Goal: Task Accomplishment & Management: Manage account settings

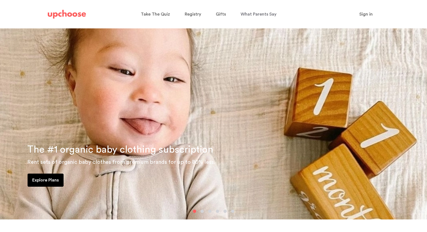
click at [367, 13] on span "Sign in" at bounding box center [365, 14] width 13 height 4
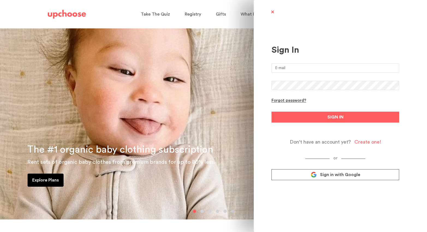
type input "[EMAIL_ADDRESS][DOMAIN_NAME]"
click at [335, 117] on button "SIGN IN" at bounding box center [335, 117] width 128 height 11
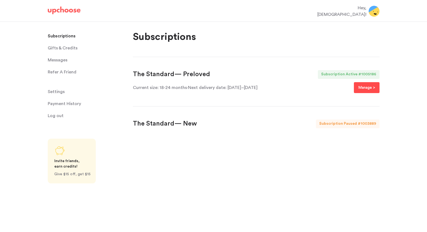
click at [362, 86] on p "Manage >" at bounding box center [366, 87] width 17 height 7
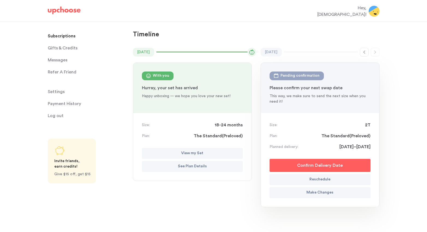
scroll to position [34, 0]
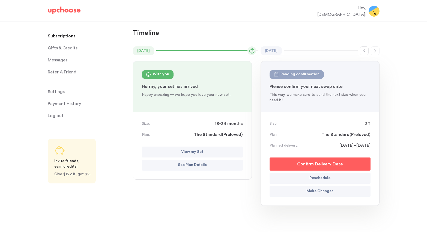
click at [289, 190] on button "Make Changes" at bounding box center [320, 191] width 101 height 11
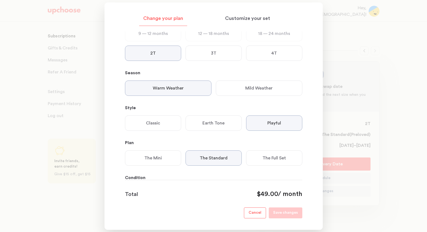
scroll to position [53, 0]
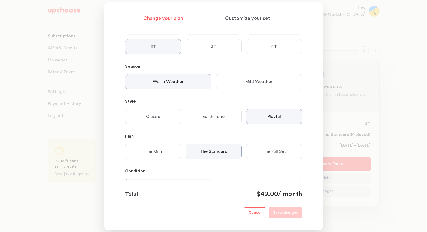
click at [287, 80] on div "Mild Weather" at bounding box center [259, 81] width 86 height 15
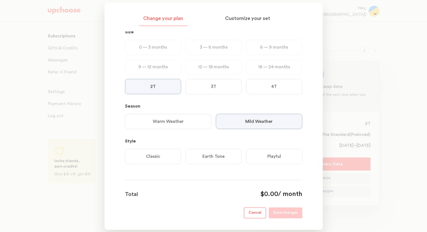
scroll to position [13, 0]
click at [258, 156] on div "Playful" at bounding box center [274, 156] width 56 height 15
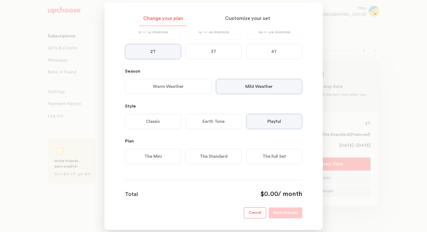
scroll to position [48, 0]
click at [209, 154] on p "The Standard" at bounding box center [214, 156] width 28 height 7
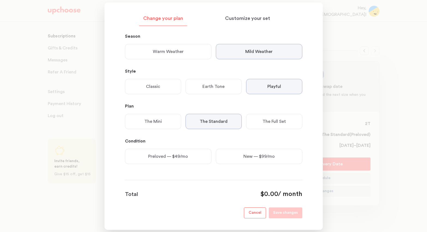
scroll to position [83, 0]
click at [191, 154] on div "Preloved — $49/mo" at bounding box center [168, 156] width 86 height 15
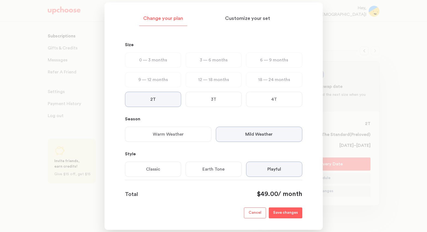
scroll to position [0, 0]
click at [250, 19] on p "Customize your set" at bounding box center [247, 18] width 45 height 7
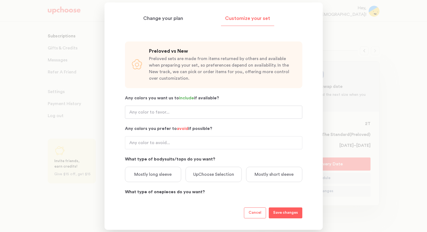
click at [227, 113] on input "Any colors you want us to include if available?" at bounding box center [213, 112] width 177 height 13
type input "No yellows or yellow-greens"
click at [207, 142] on input "Any colors you prefer to avoid if possible?" at bounding box center [213, 142] width 177 height 13
drag, startPoint x: 207, startPoint y: 113, endPoint x: 128, endPoint y: 109, distance: 79.5
click at [128, 109] on input "No yellows or yellow-greens" at bounding box center [213, 112] width 177 height 13
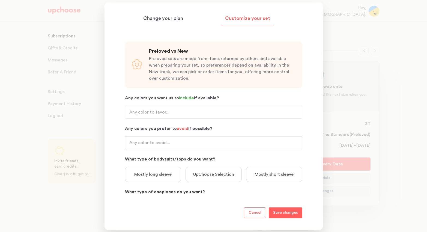
click at [142, 143] on input "Any colors you prefer to avoid if possible?" at bounding box center [213, 142] width 177 height 13
paste input "No yellows or yellow-greens"
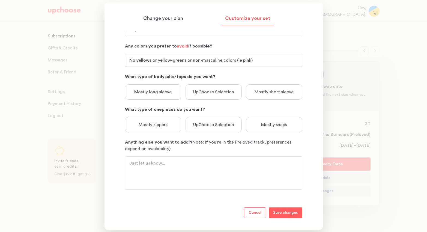
scroll to position [82, 0]
type input "No yellows or yellow-greens or non-masculine colors (ie pink)"
click at [200, 164] on textarea "Anything else you want to add? (Note: If you're in the Preloved track, preferen…" at bounding box center [213, 173] width 169 height 26
click at [144, 165] on textarea "No one pieces, except for pajamas please. We are potty training." at bounding box center [213, 173] width 169 height 26
click at [134, 164] on textarea "No onepieces, except for pajamas please. We are potty training." at bounding box center [213, 173] width 169 height 26
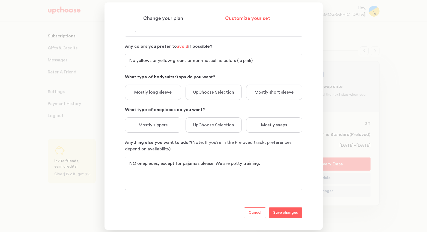
click at [258, 164] on textarea "NO onepieces, except for pajamas please. We are potty training." at bounding box center [213, 173] width 169 height 26
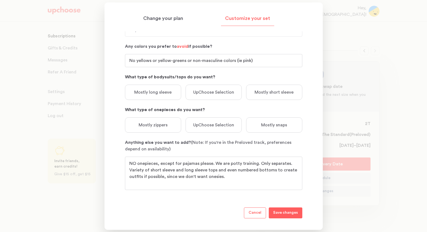
type textarea "NO onepieces, except for pajamas please. We are potty training. Only separates.…"
click at [292, 209] on button "Save changes" at bounding box center [286, 212] width 34 height 11
click at [165, 18] on p "Change your plan" at bounding box center [163, 18] width 40 height 7
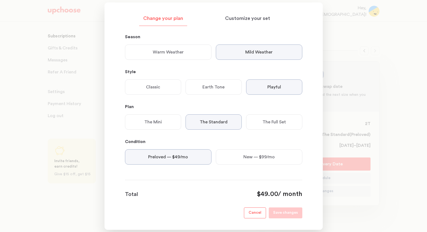
click at [391, 93] on div at bounding box center [213, 116] width 427 height 232
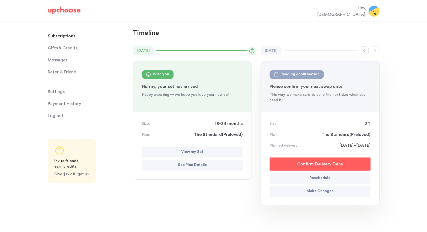
click at [344, 145] on span "8–14 September" at bounding box center [354, 145] width 31 height 7
click at [319, 176] on p "Reschedule" at bounding box center [319, 178] width 21 height 7
select select "September"
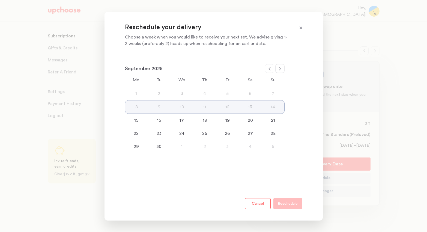
click at [160, 147] on div "30" at bounding box center [159, 146] width 23 height 7
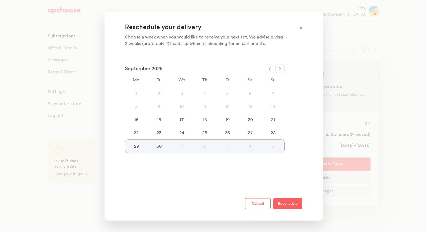
click at [294, 202] on p "Reschedule" at bounding box center [288, 203] width 20 height 7
